Goal: Task Accomplishment & Management: Use online tool/utility

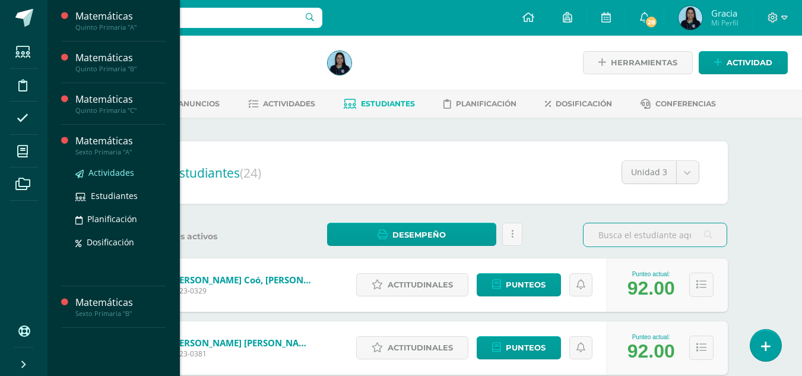
click at [93, 172] on span "Actividades" at bounding box center [111, 172] width 46 height 11
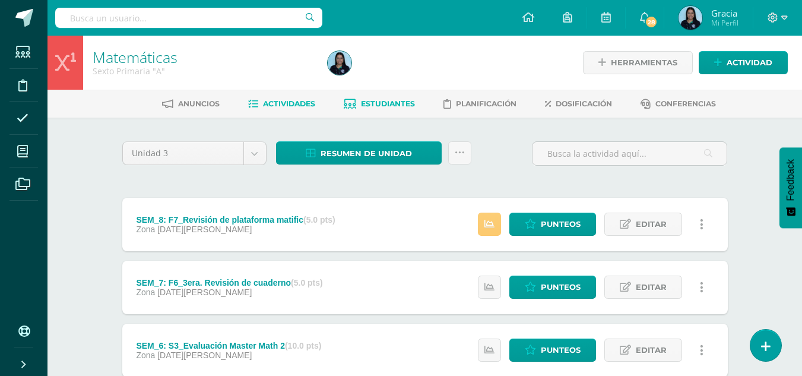
click at [386, 101] on span "Estudiantes" at bounding box center [388, 103] width 54 height 9
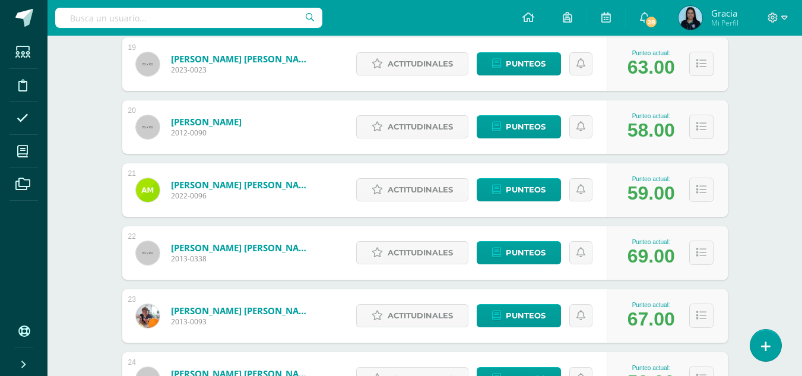
scroll to position [1355, 0]
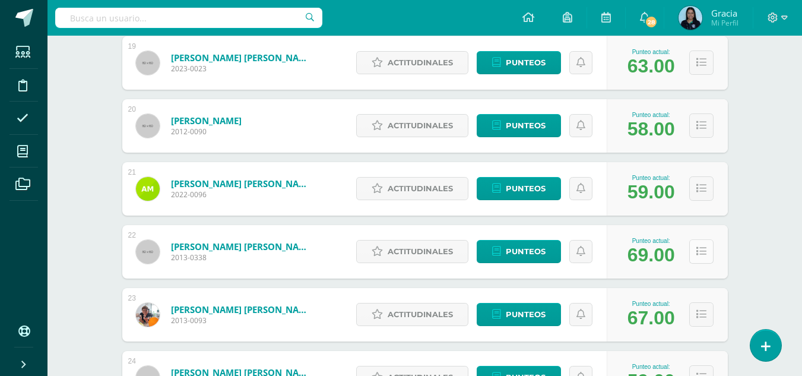
click at [698, 246] on icon at bounding box center [702, 251] width 10 height 10
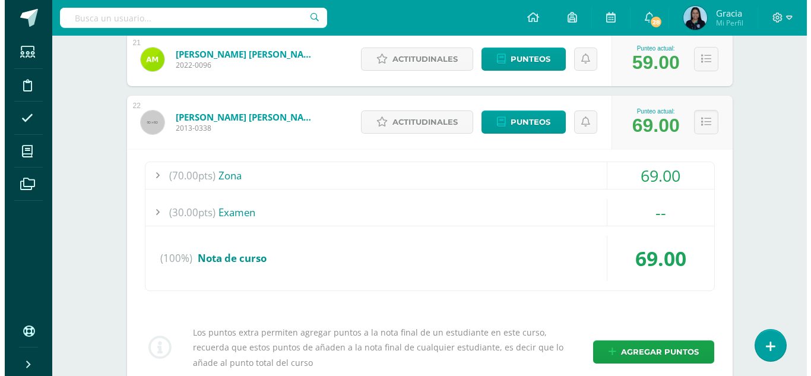
scroll to position [1485, 0]
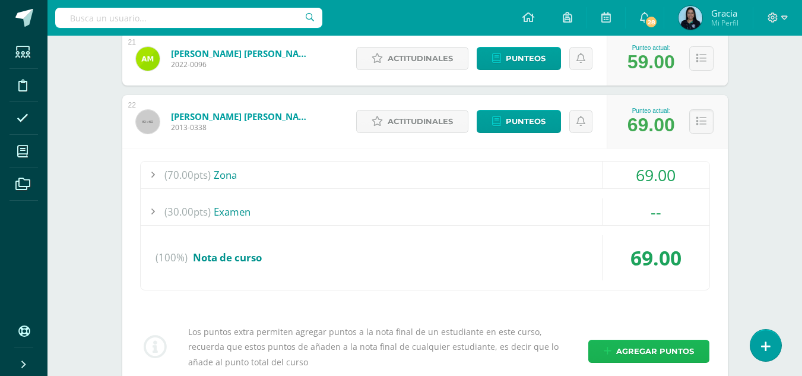
click at [635, 344] on span "Agregar puntos" at bounding box center [655, 351] width 78 height 22
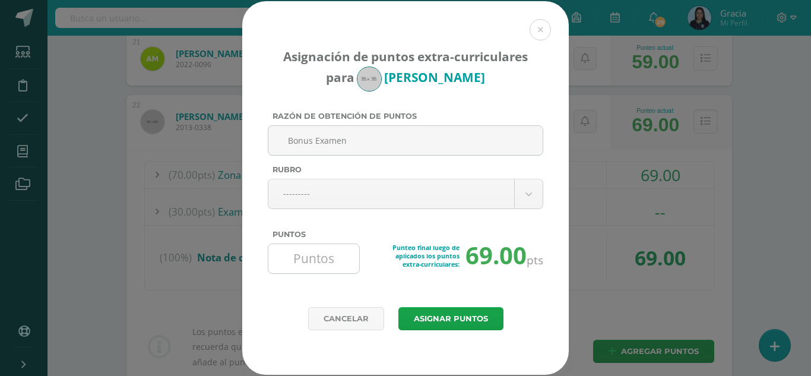
type input "Bonus Examen"
click at [297, 259] on input "Puntos" at bounding box center [313, 258] width 81 height 29
type input "2"
click at [472, 315] on button "Asignar puntos" at bounding box center [450, 318] width 105 height 23
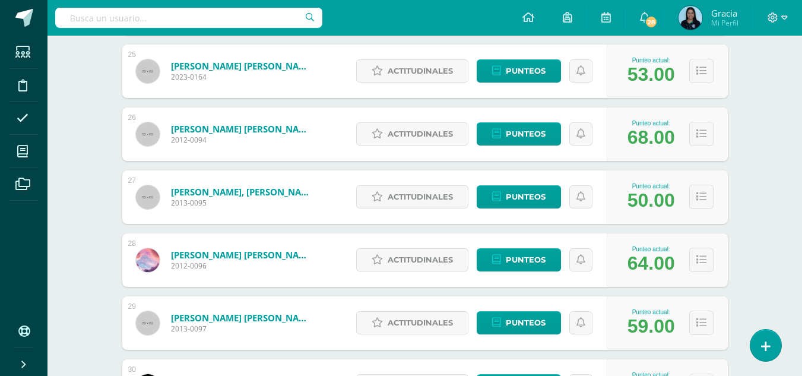
scroll to position [1724, 0]
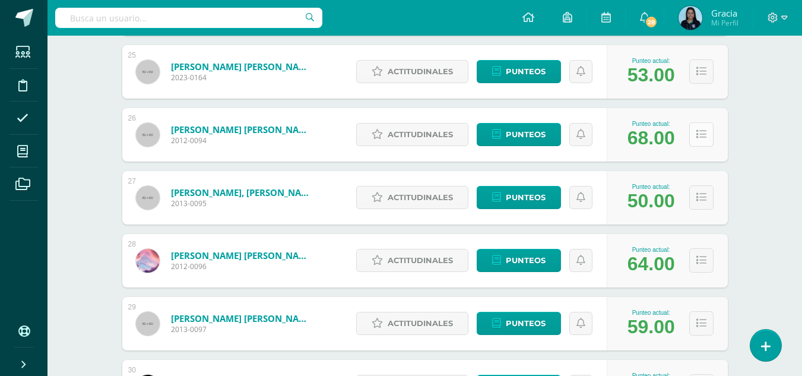
click at [700, 133] on icon at bounding box center [702, 134] width 10 height 10
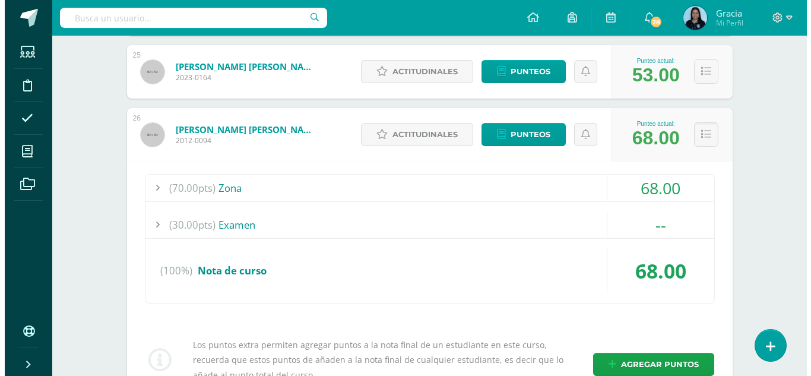
scroll to position [1761, 0]
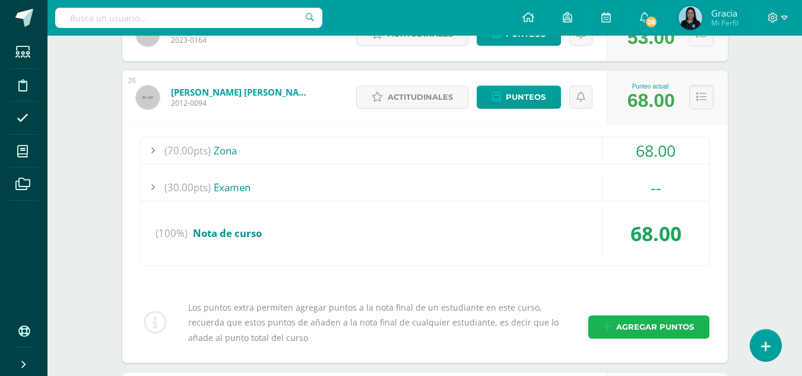
click at [641, 325] on span "Agregar puntos" at bounding box center [655, 327] width 78 height 22
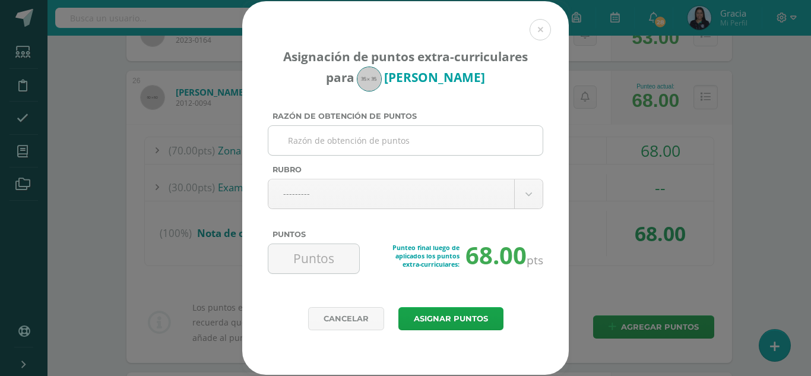
click at [344, 139] on input "Razón de obtención de puntos" at bounding box center [405, 140] width 265 height 29
type input "V"
type input "b"
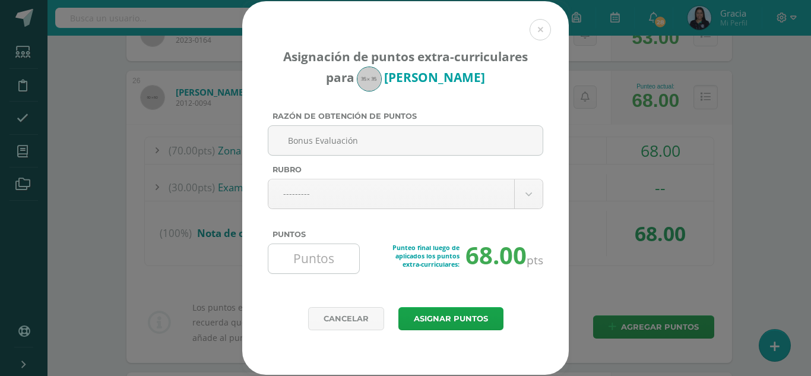
type input "Bonus Evaluación"
click at [311, 261] on input "Puntos" at bounding box center [313, 258] width 81 height 29
type input "2"
click at [418, 318] on button "Asignar puntos" at bounding box center [450, 318] width 105 height 23
